Goal: Information Seeking & Learning: Check status

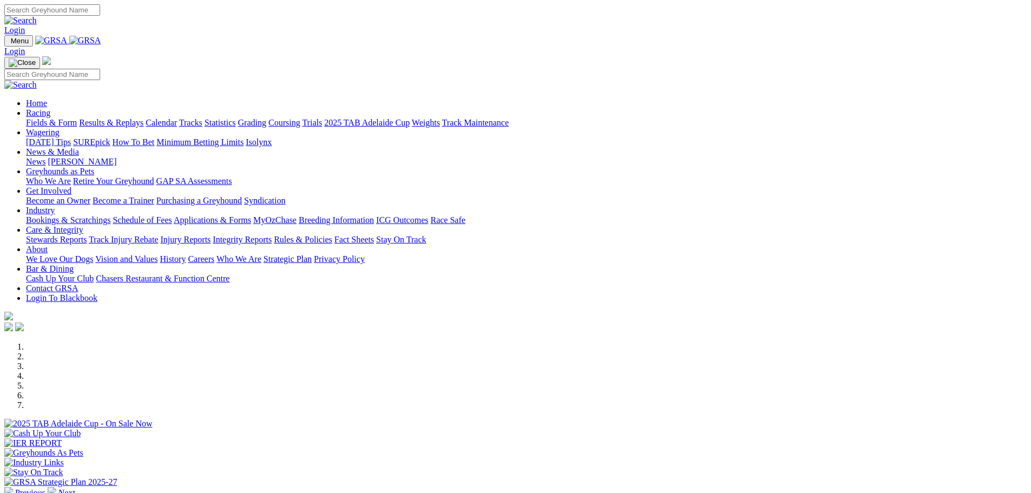
click at [143, 118] on link "Results & Replays" at bounding box center [111, 122] width 64 height 9
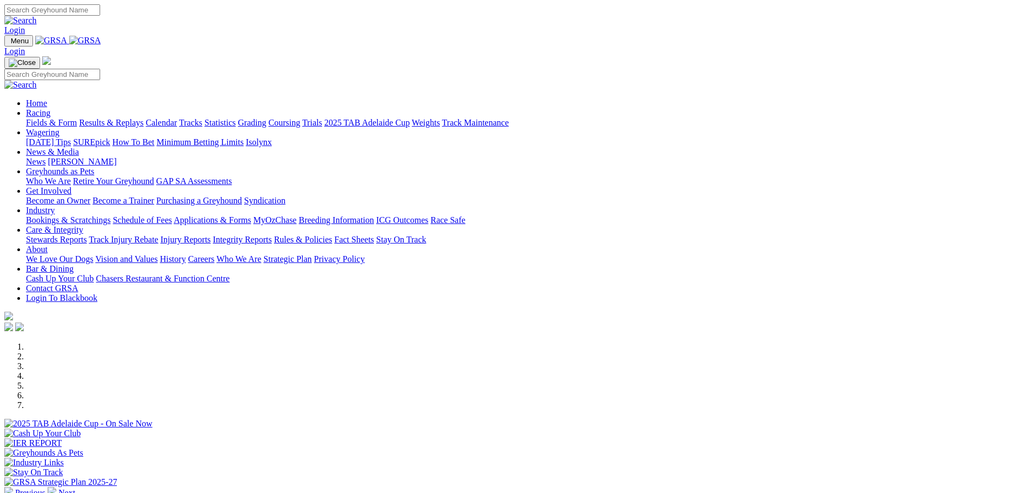
click at [143, 118] on link "Results & Replays" at bounding box center [111, 122] width 64 height 9
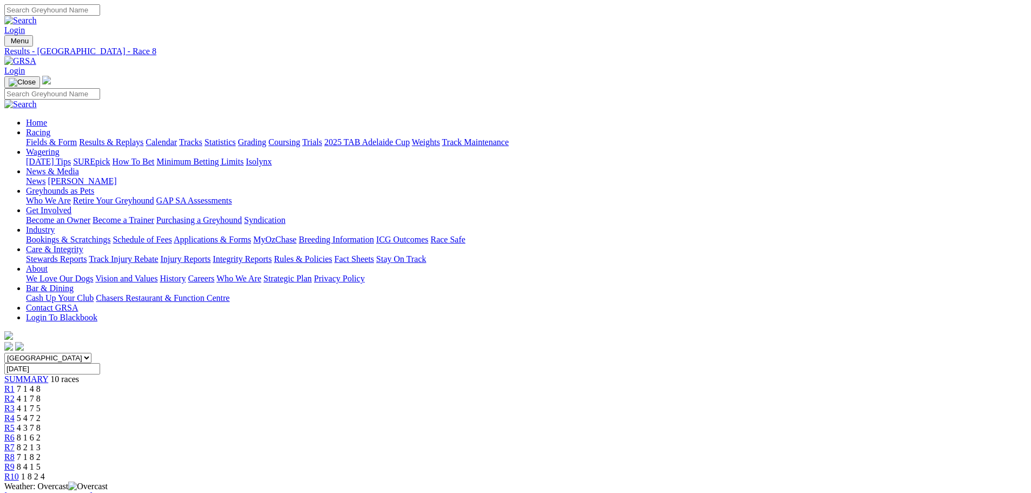
drag, startPoint x: 635, startPoint y: 37, endPoint x: 633, endPoint y: 81, distance: 44.4
